Goal: Task Accomplishment & Management: Use online tool/utility

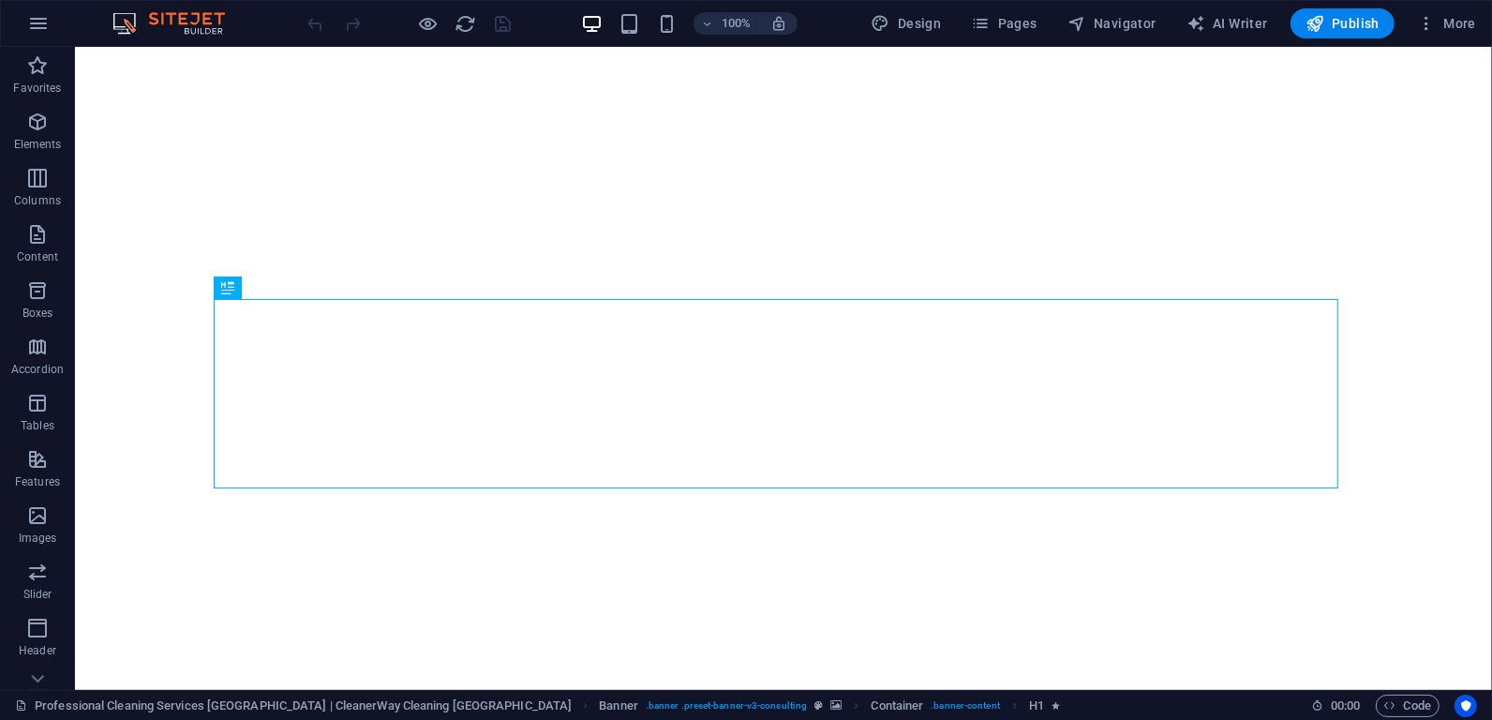
select select
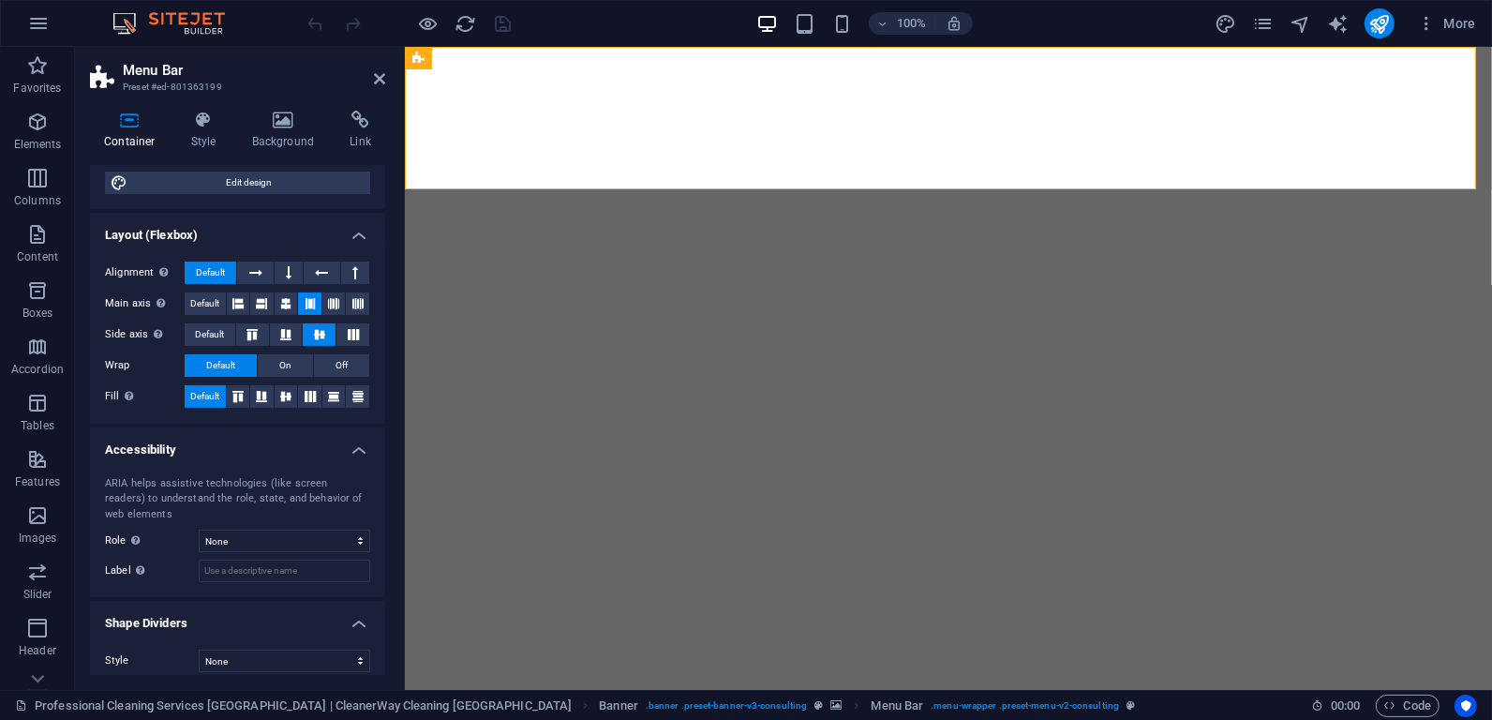
scroll to position [216, 0]
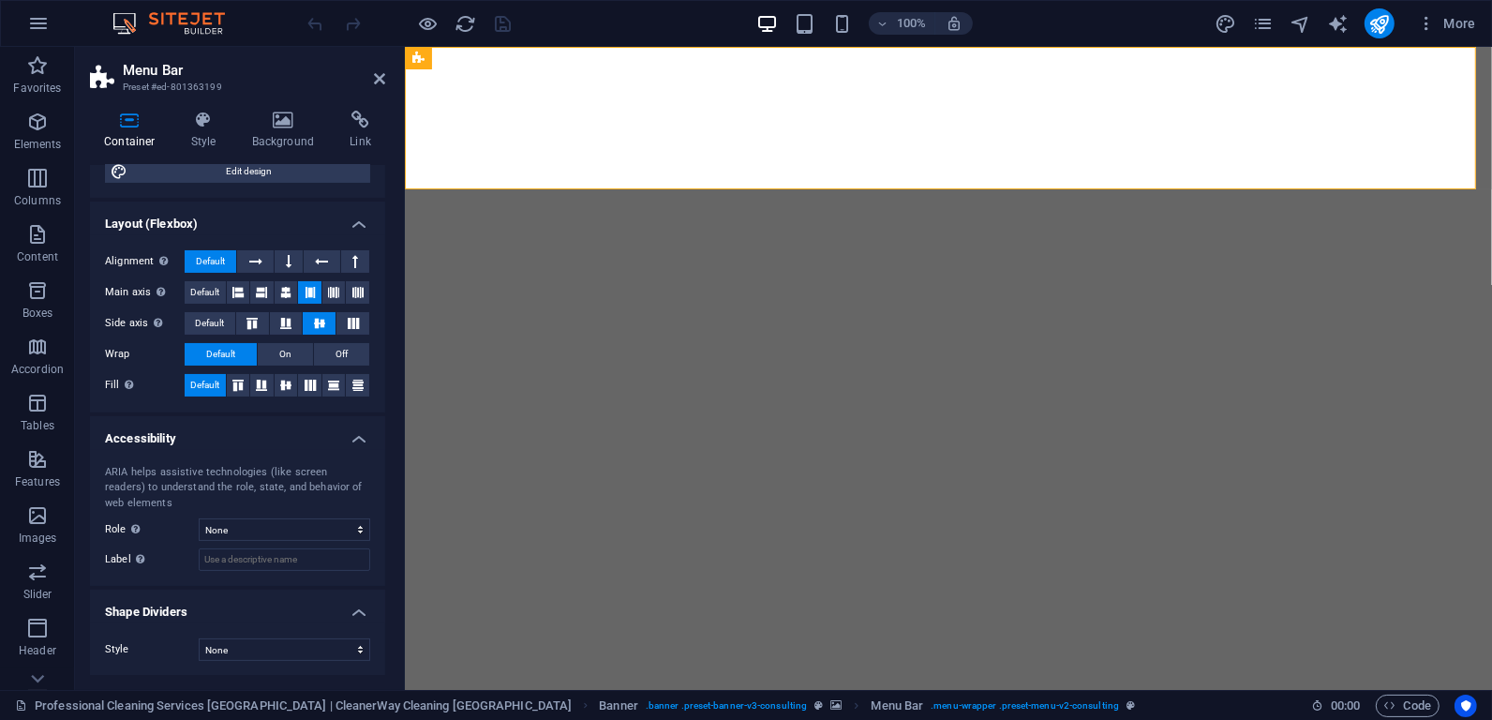
click at [208, 109] on div "Container Style Background Link Size Height Default px rem % vh vw Min. height …" at bounding box center [237, 393] width 325 height 594
click at [204, 125] on icon at bounding box center [203, 120] width 53 height 19
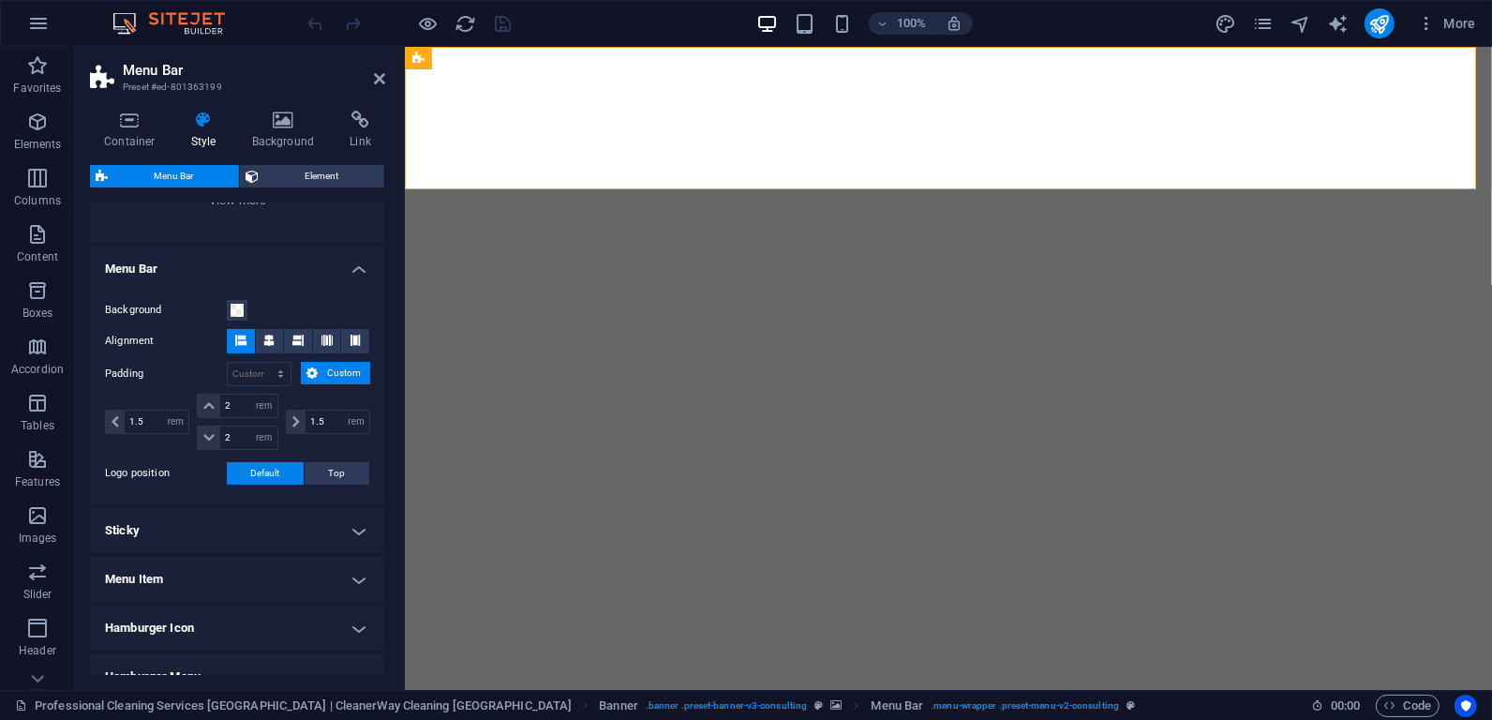
scroll to position [312, 0]
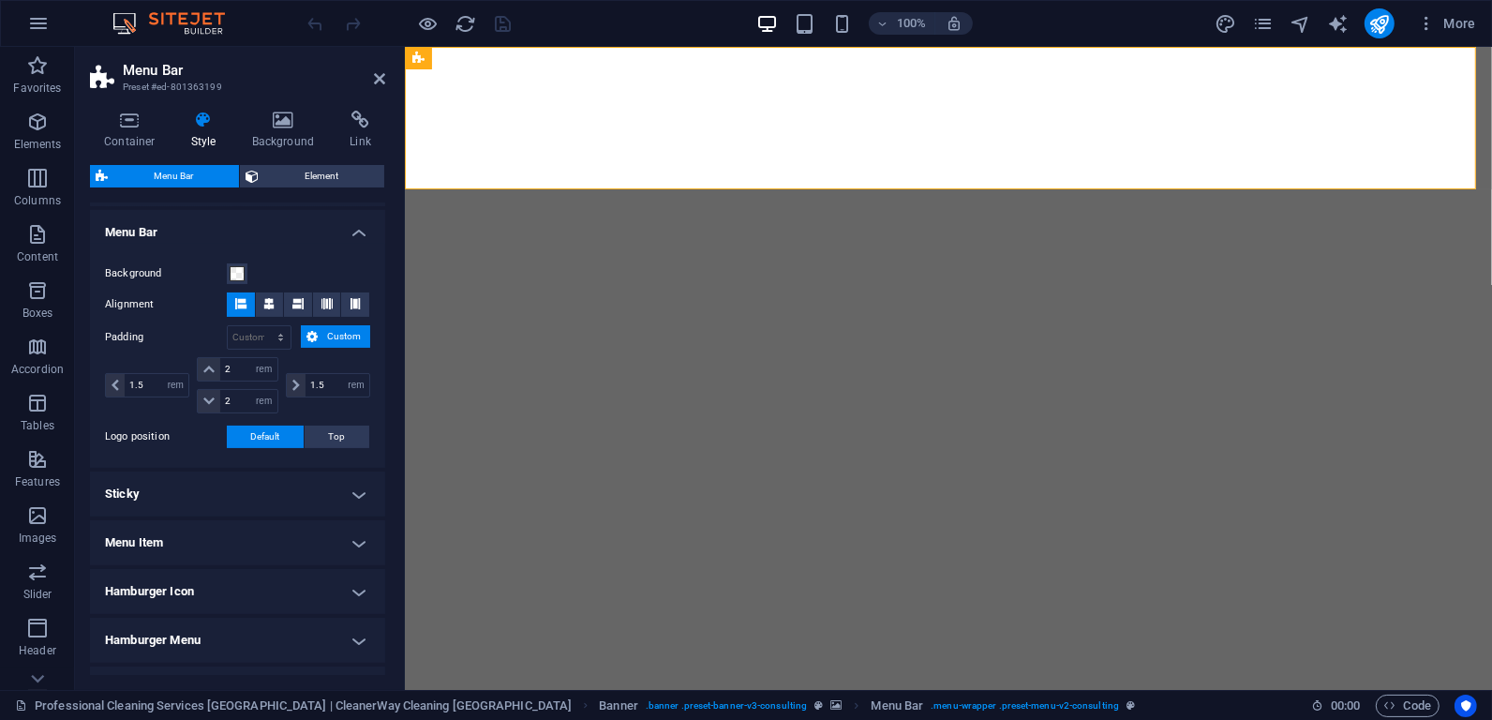
click at [342, 481] on h4 "Sticky" at bounding box center [237, 493] width 295 height 45
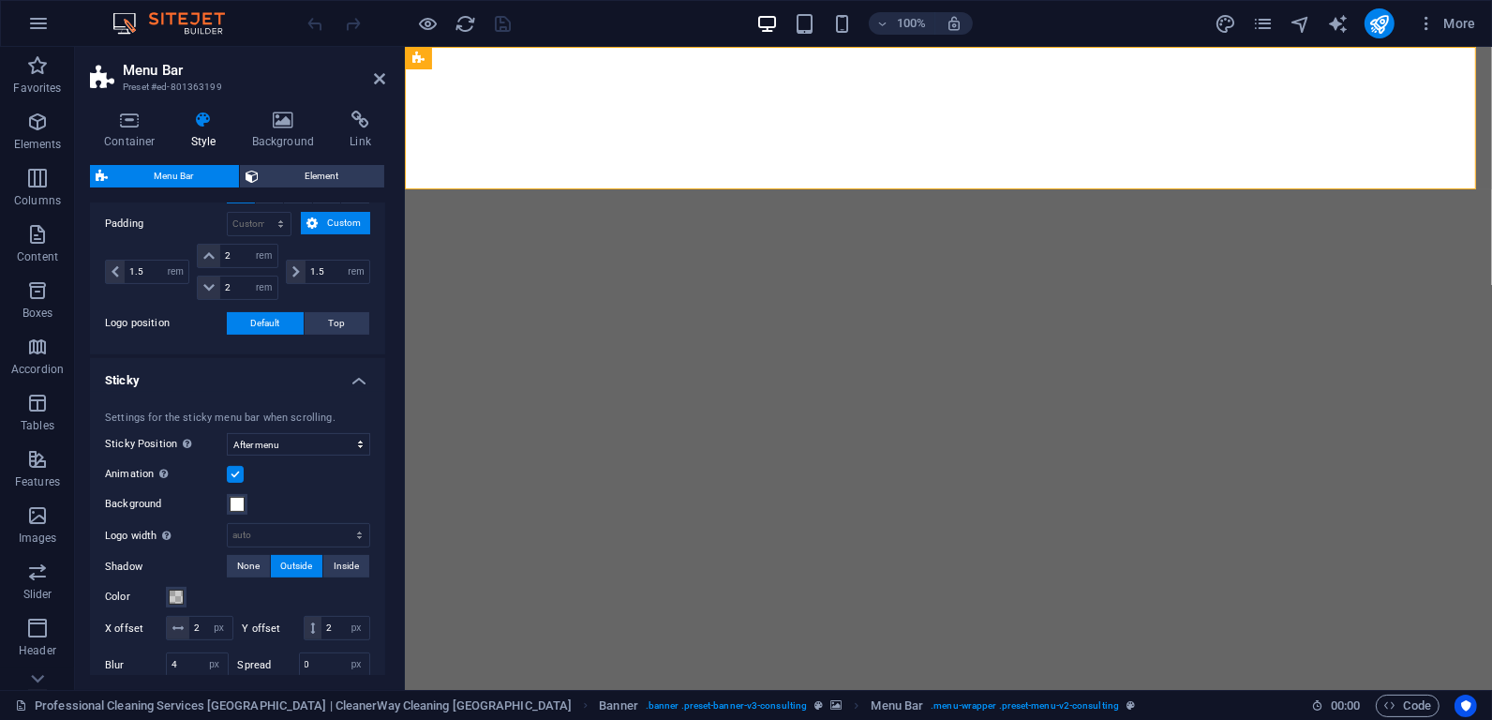
scroll to position [416, 0]
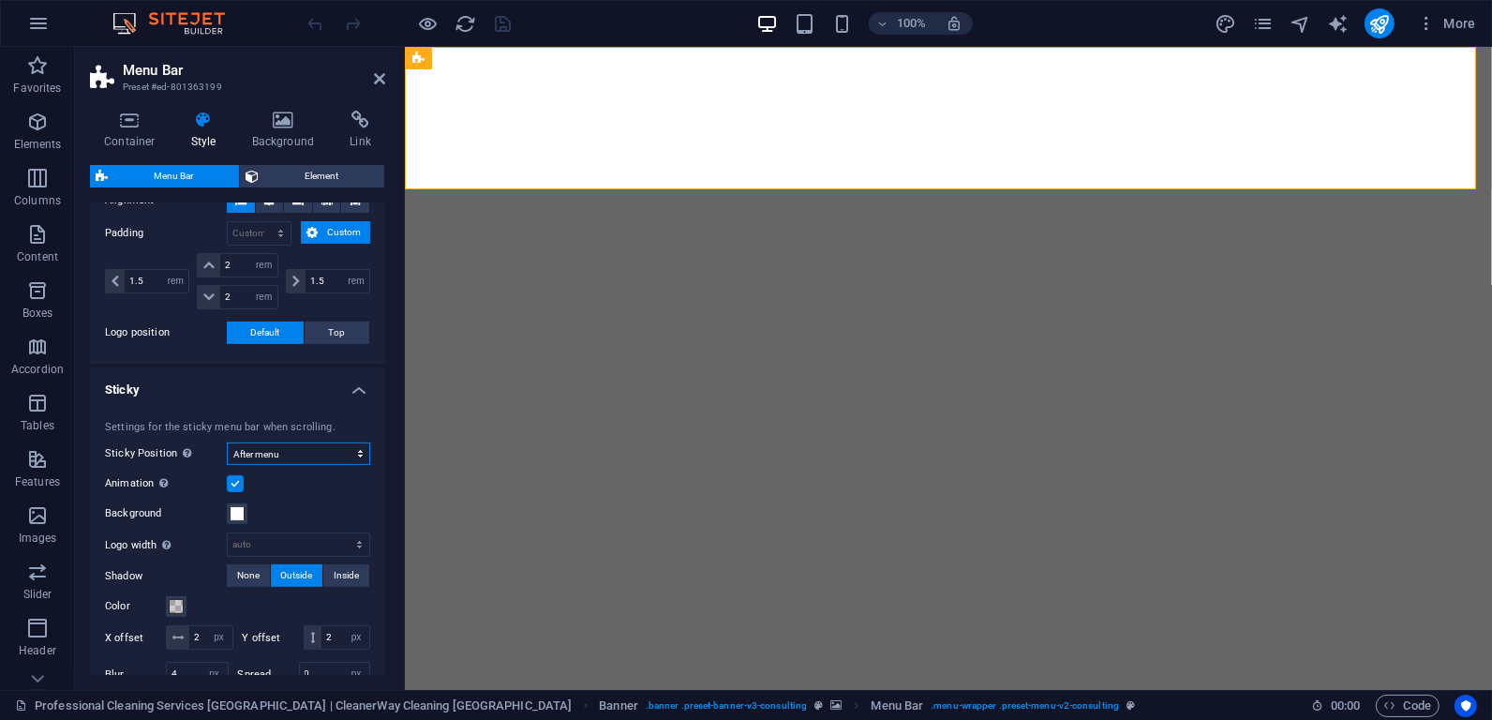
click at [301, 451] on select "Off Instant After menu After banner When scrolling up" at bounding box center [298, 453] width 143 height 22
select select "sticky_none"
click at [227, 442] on select "Off Instant After menu After banner When scrolling up" at bounding box center [298, 453] width 143 height 22
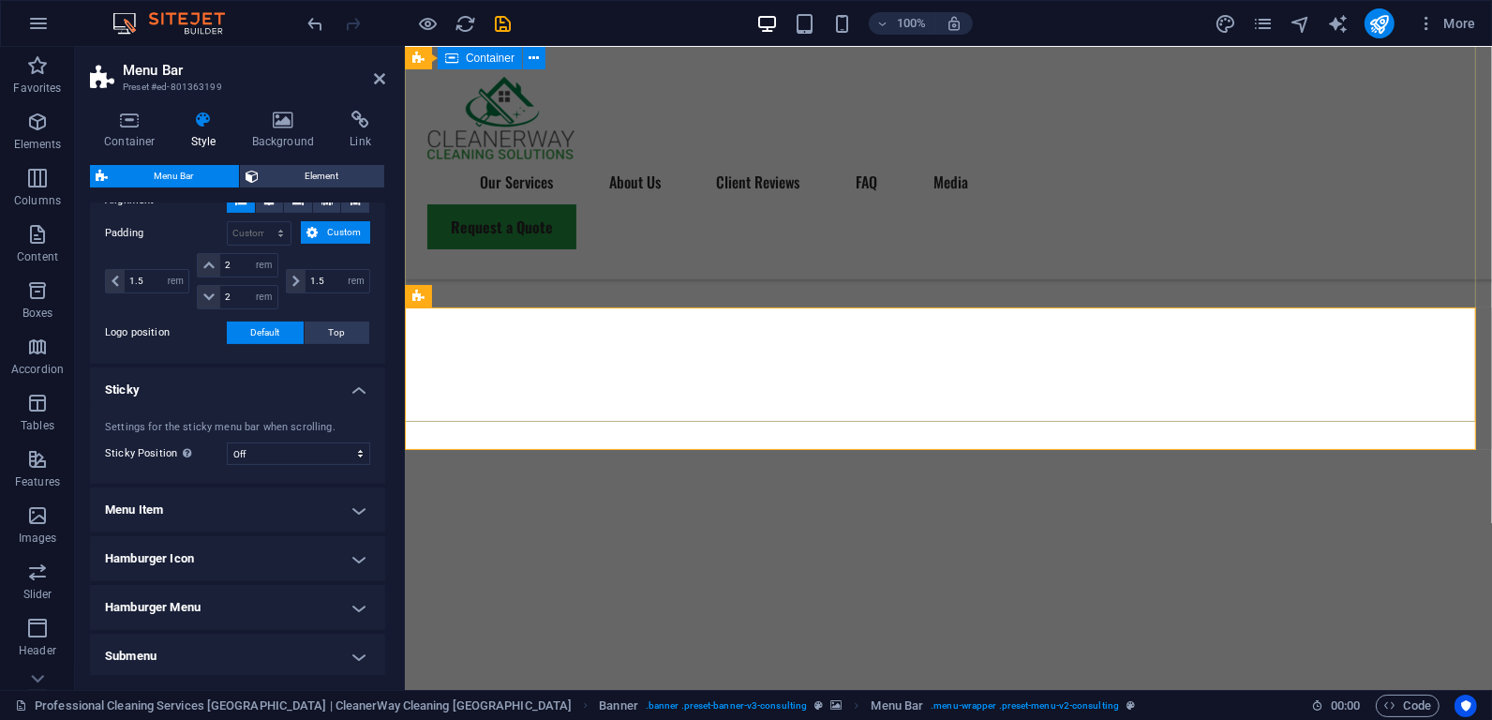
scroll to position [208, 0]
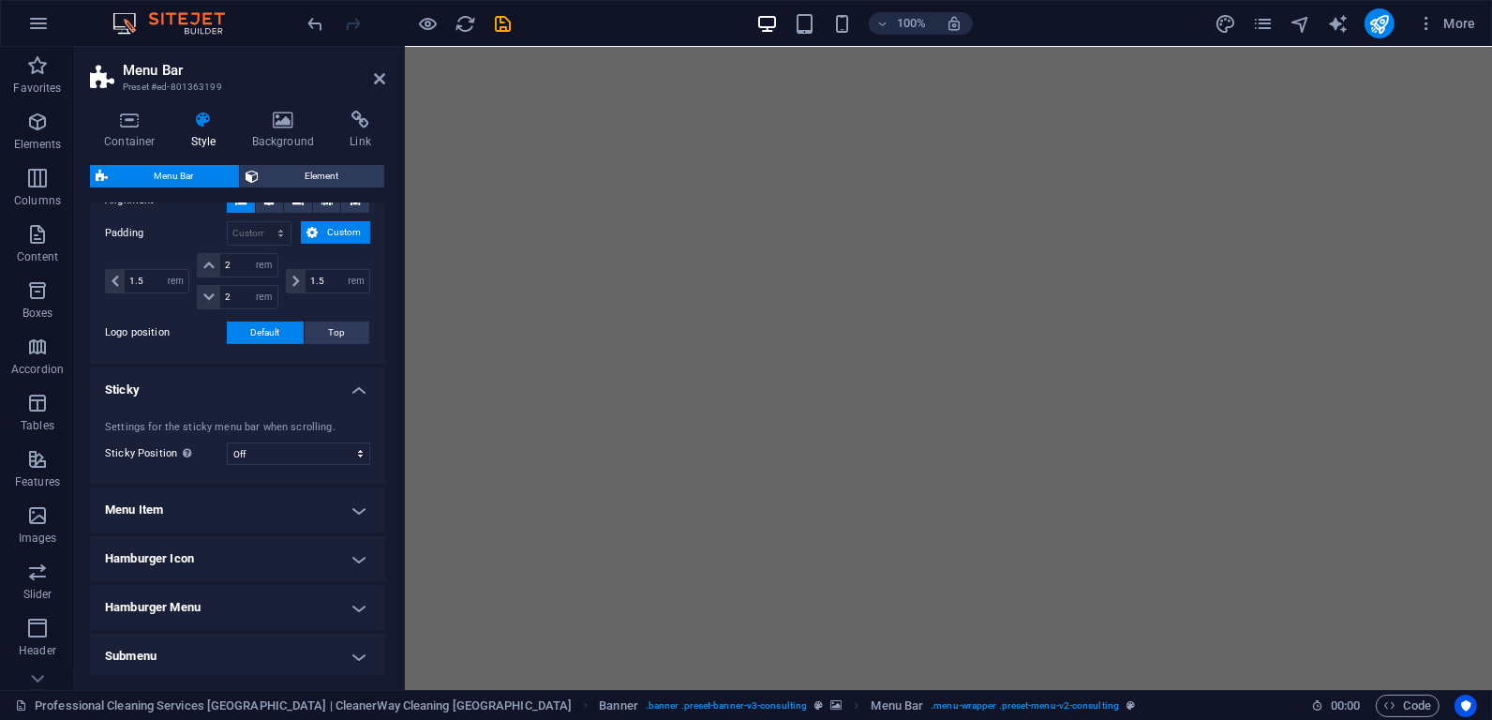
click at [277, 495] on h4 "Menu Item" at bounding box center [237, 509] width 295 height 45
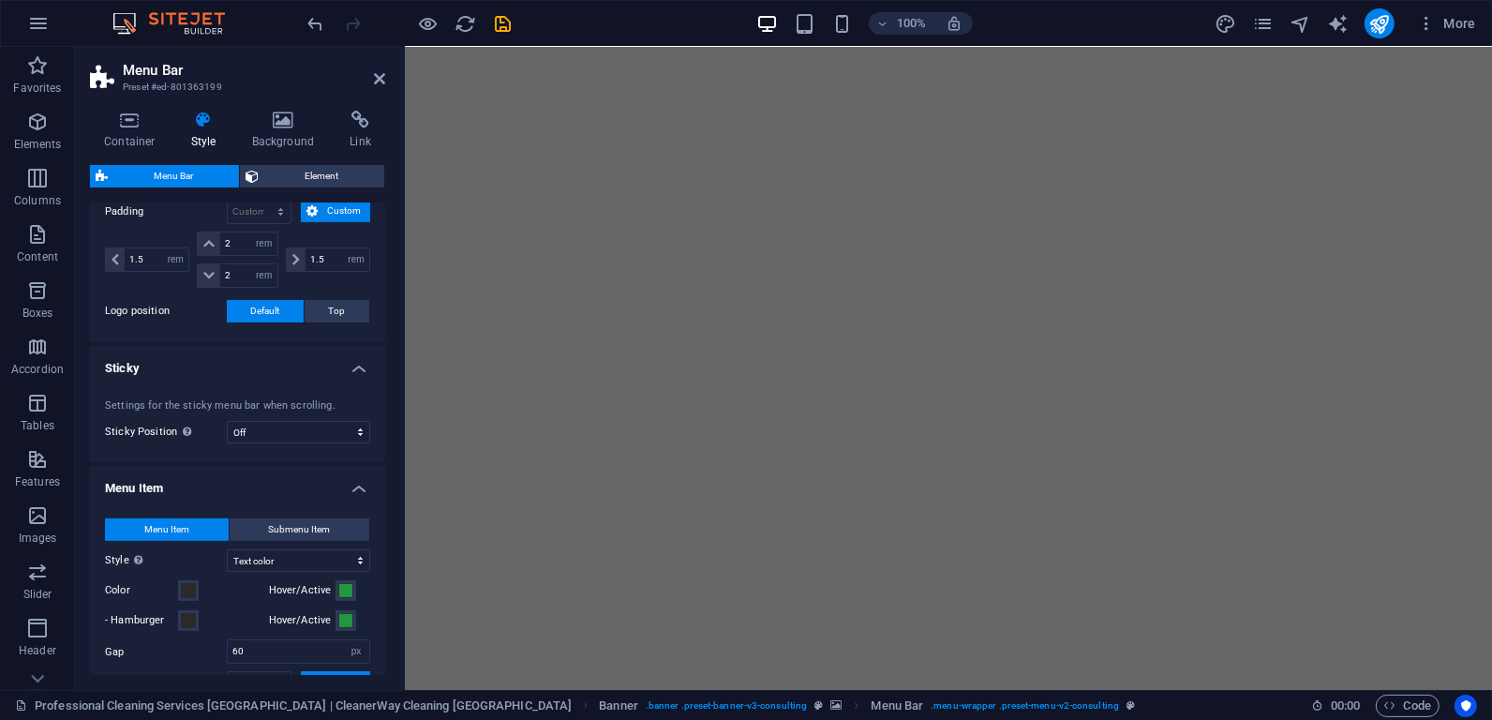
scroll to position [433, 0]
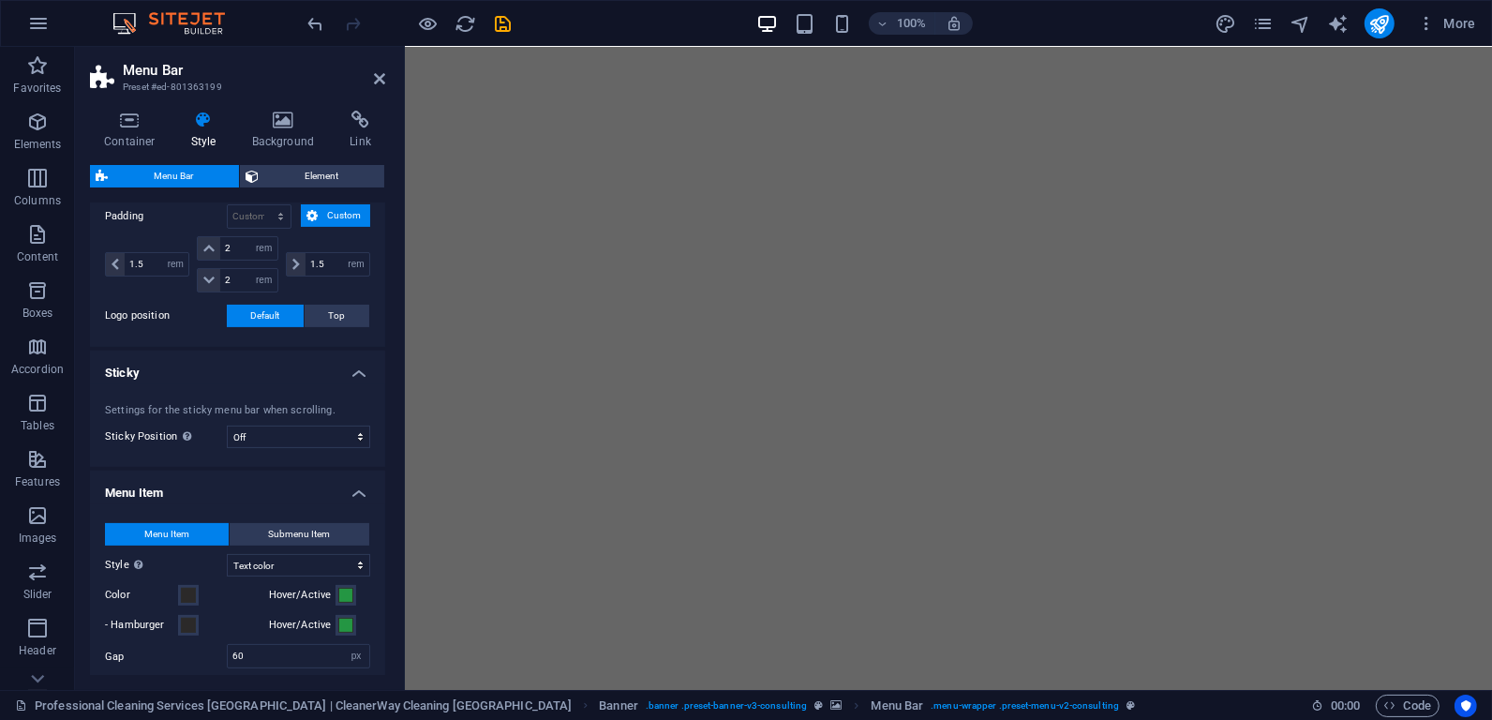
click at [323, 478] on h4 "Menu Item" at bounding box center [237, 488] width 295 height 34
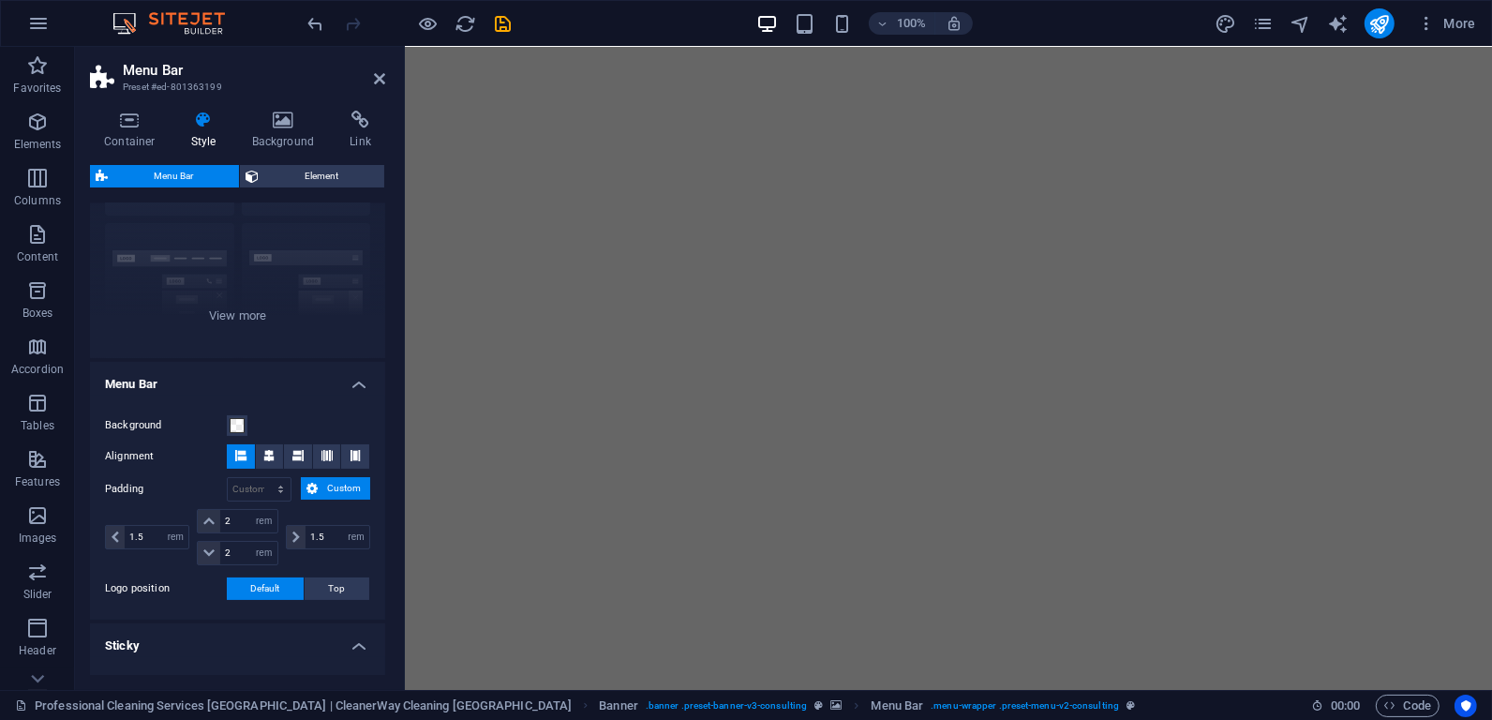
scroll to position [77, 0]
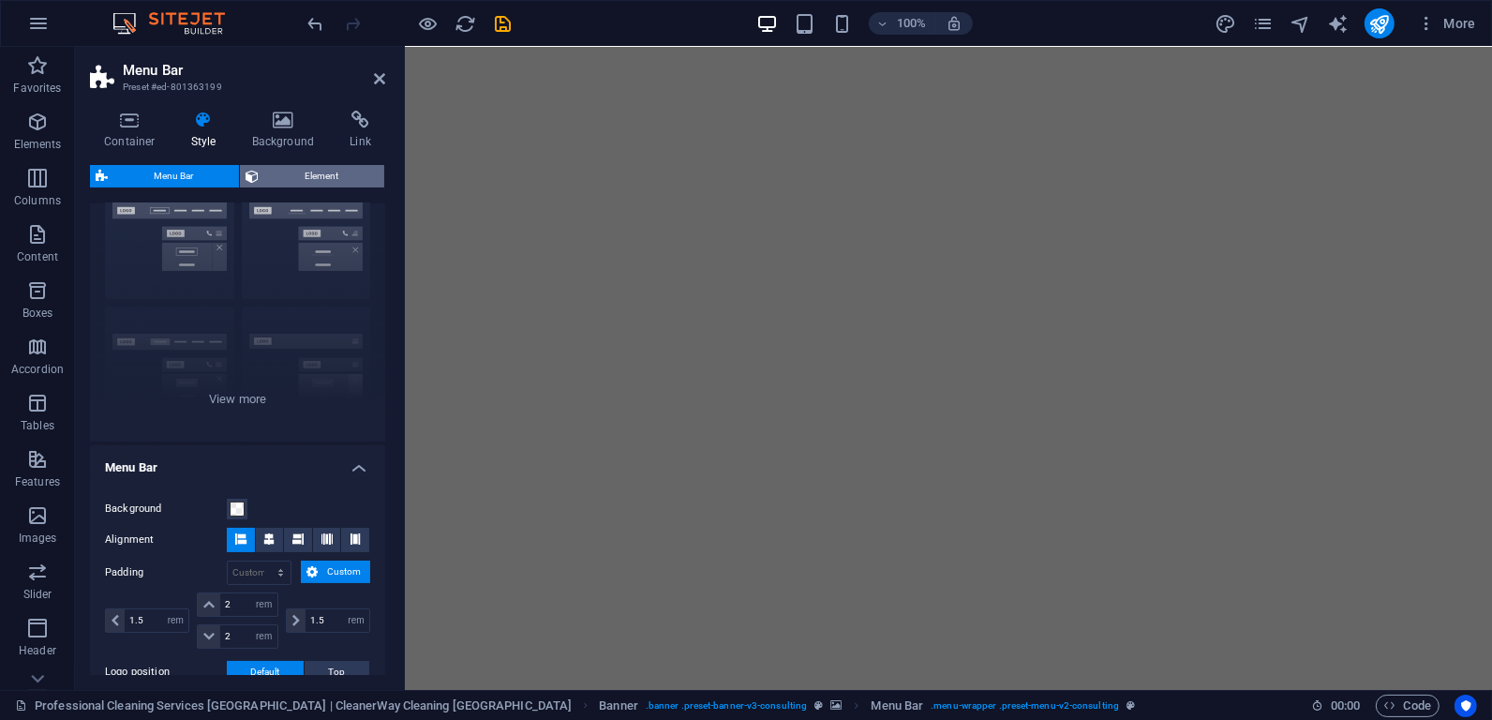
click at [305, 172] on span "Element" at bounding box center [321, 176] width 114 height 22
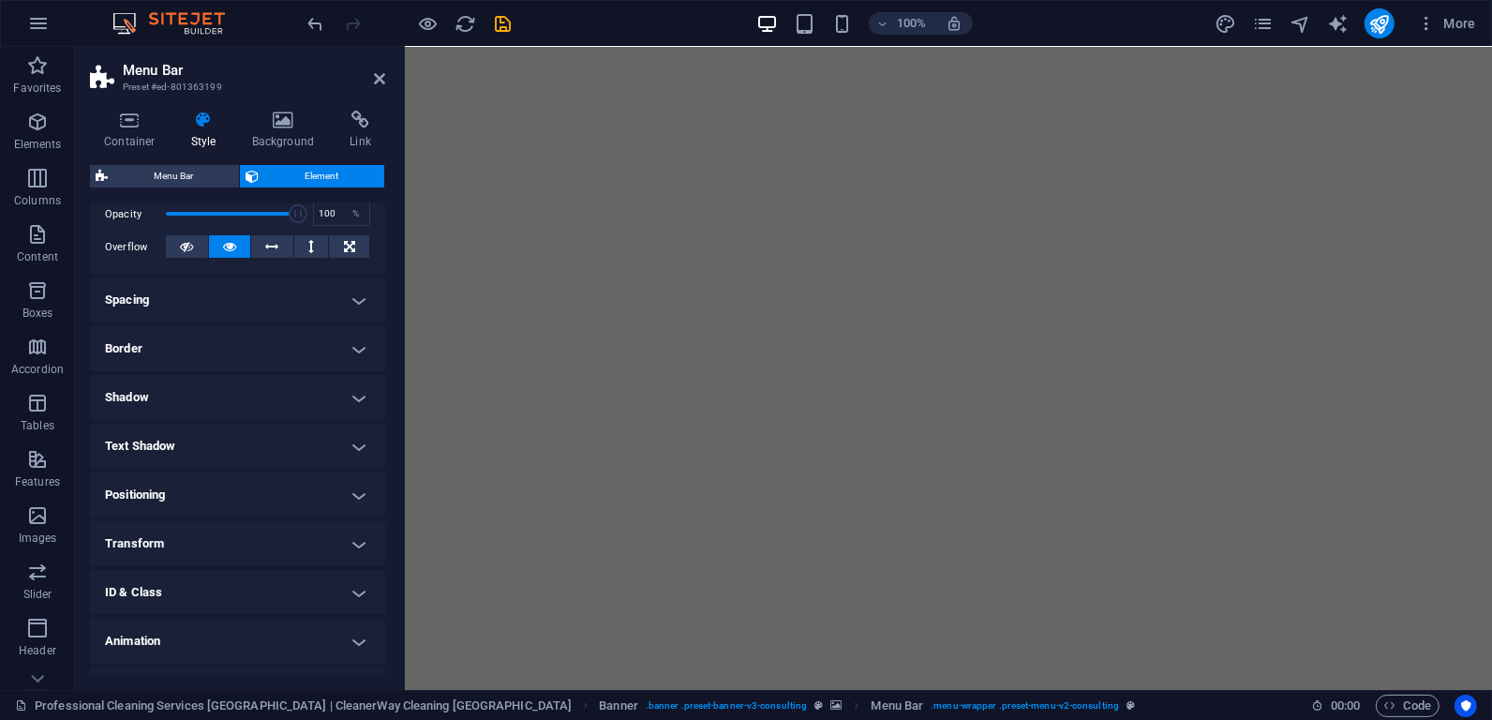
scroll to position [312, 0]
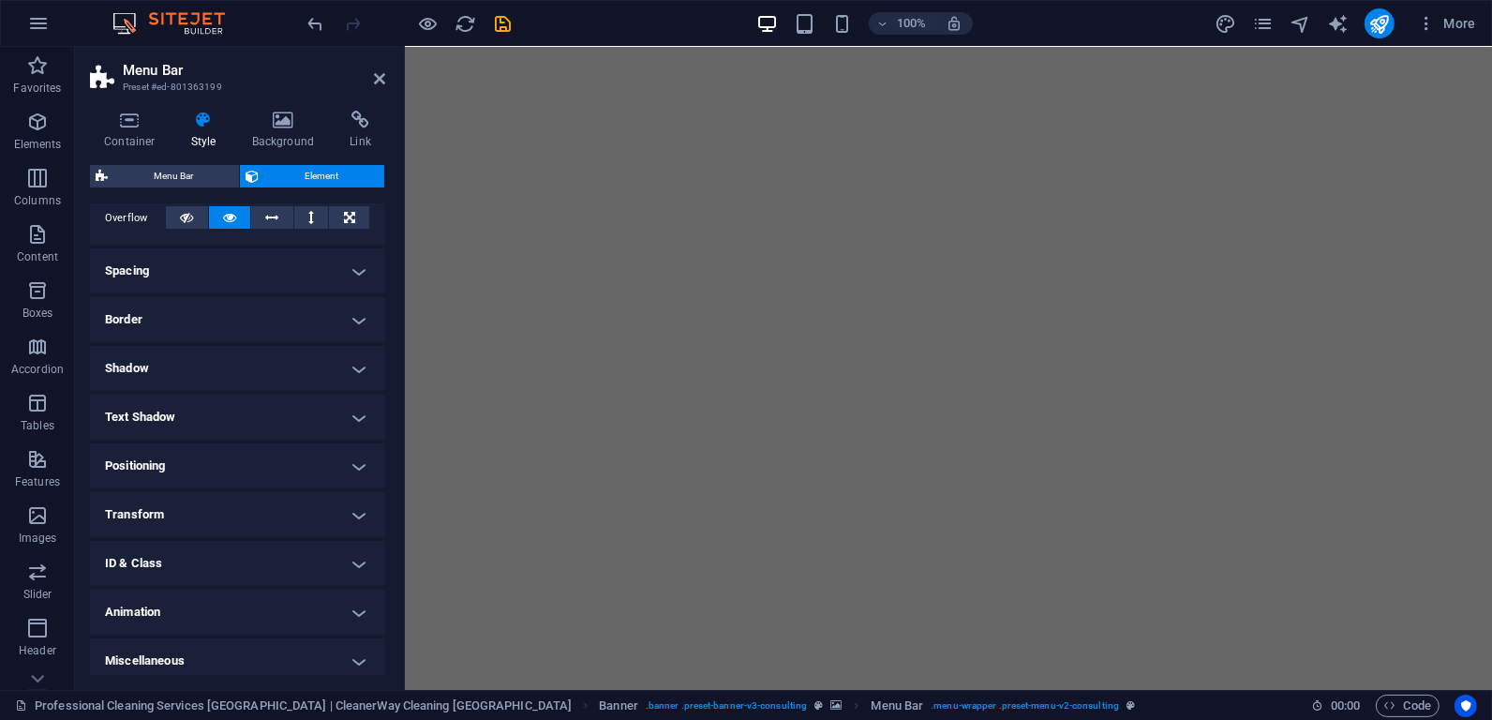
click at [309, 455] on h4 "Positioning" at bounding box center [237, 465] width 295 height 45
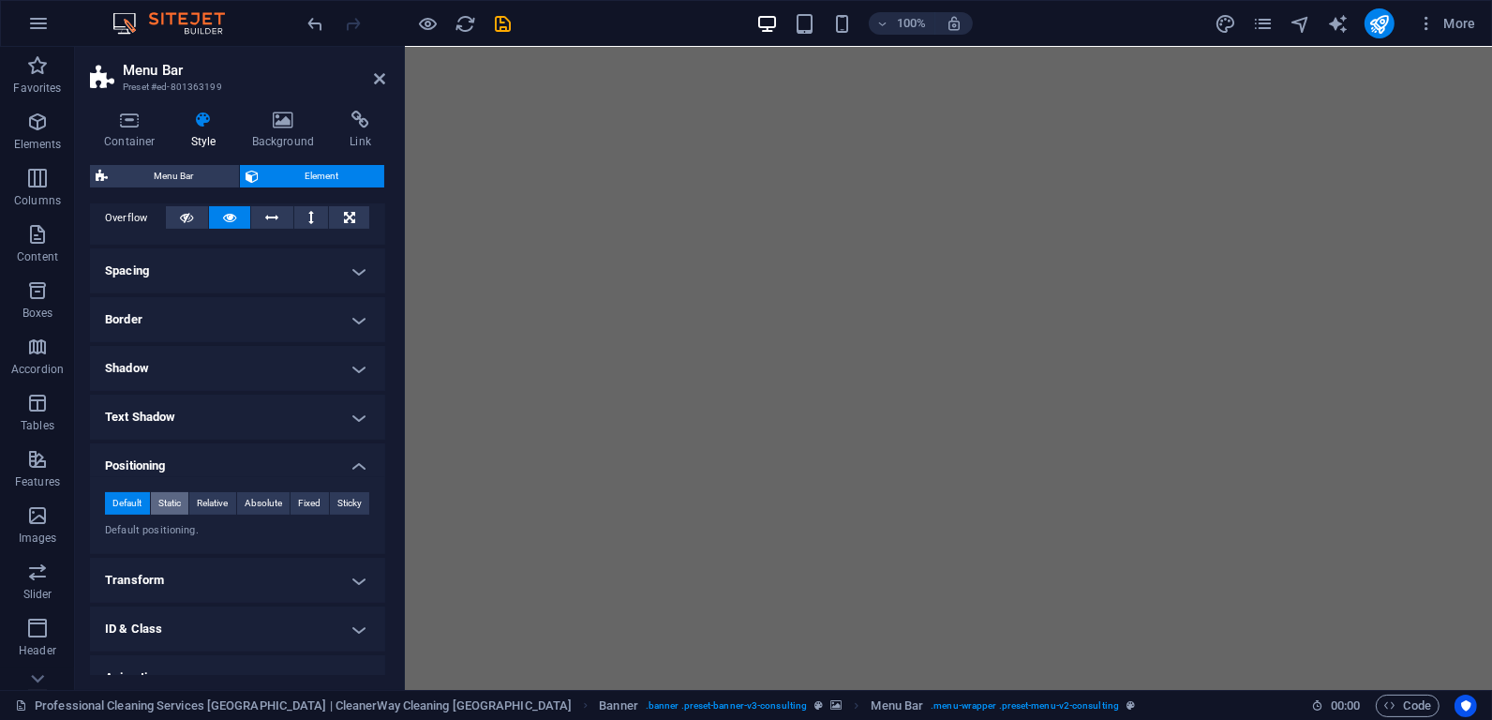
click at [173, 493] on span "Static" at bounding box center [169, 503] width 22 height 22
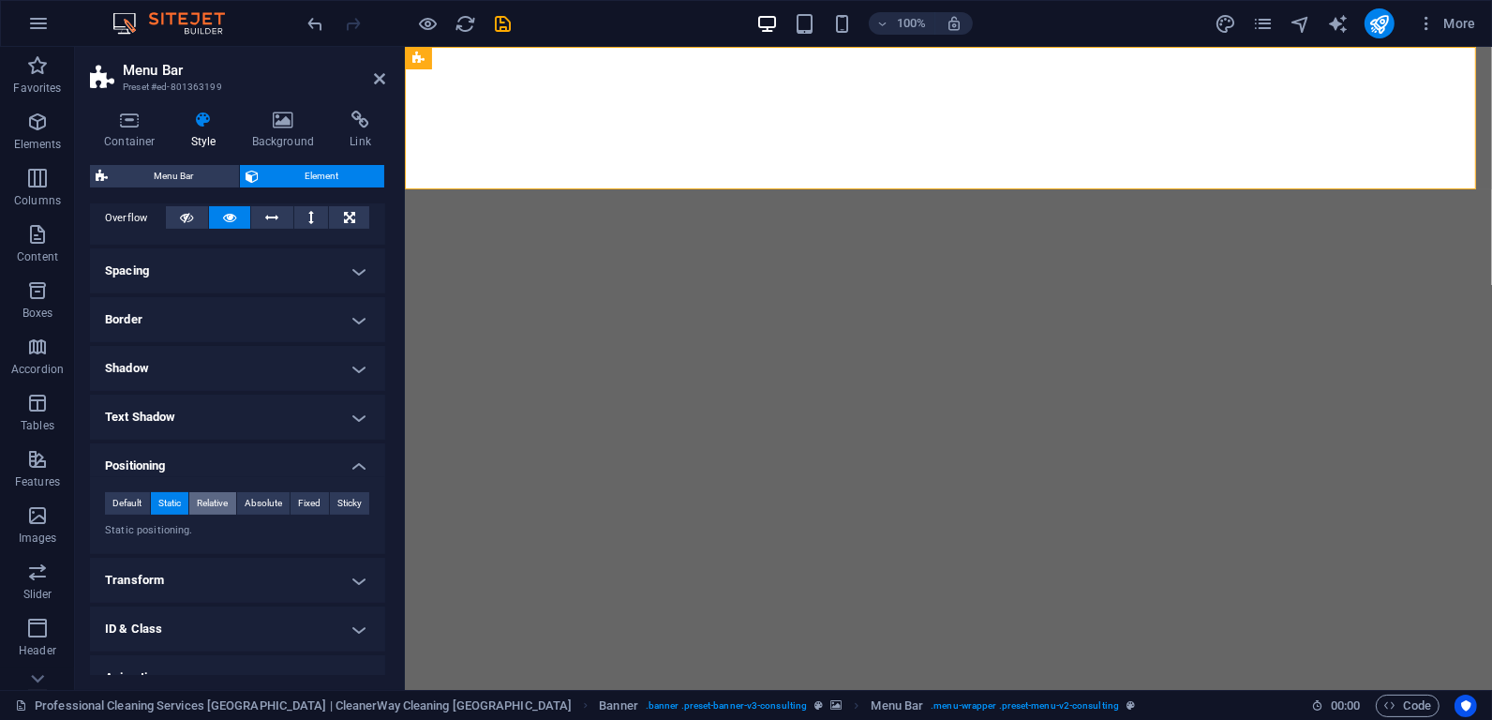
click at [210, 492] on span "Relative" at bounding box center [212, 503] width 31 height 22
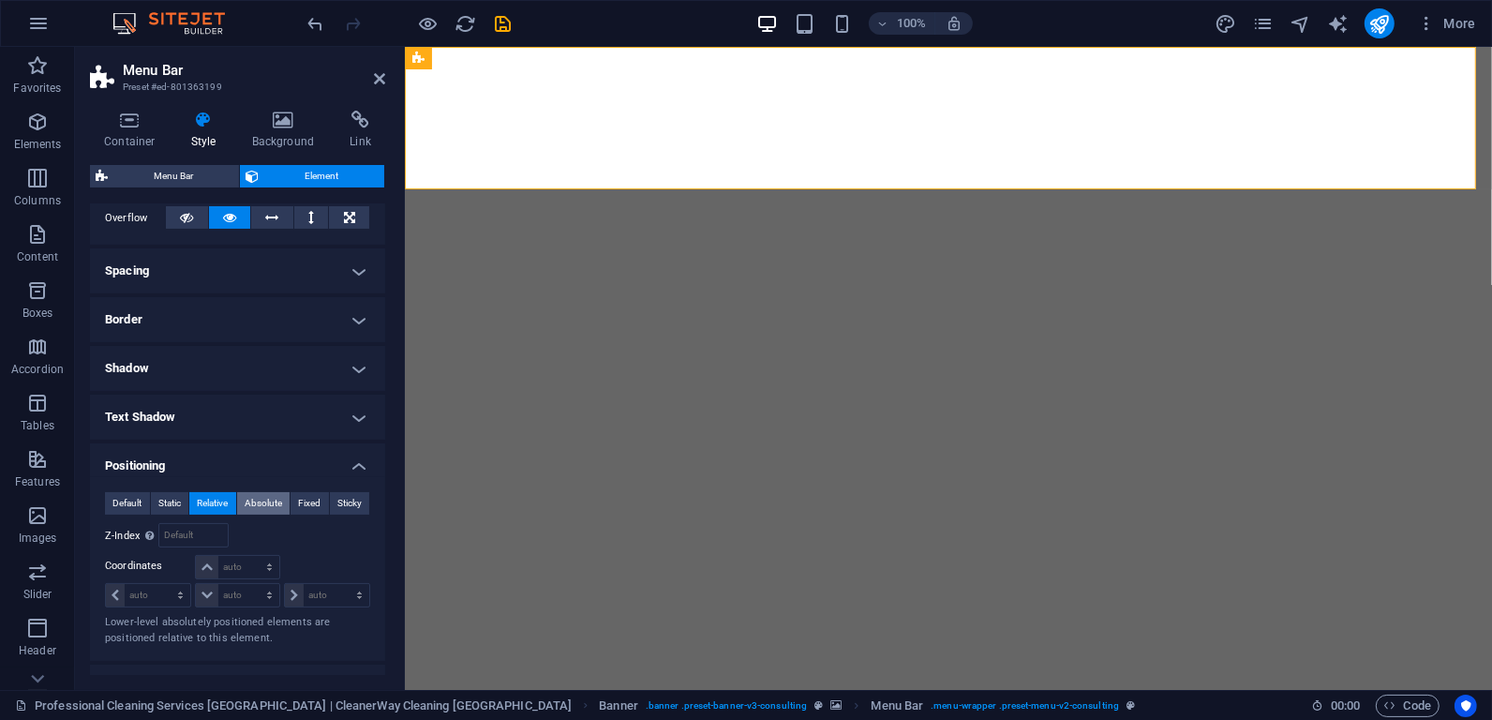
click at [269, 497] on span "Absolute" at bounding box center [263, 503] width 37 height 22
click at [309, 498] on span "Fixed" at bounding box center [309, 503] width 22 height 22
click at [1368, 22] on button "publish" at bounding box center [1380, 23] width 30 height 30
